Goal: Task Accomplishment & Management: Complete application form

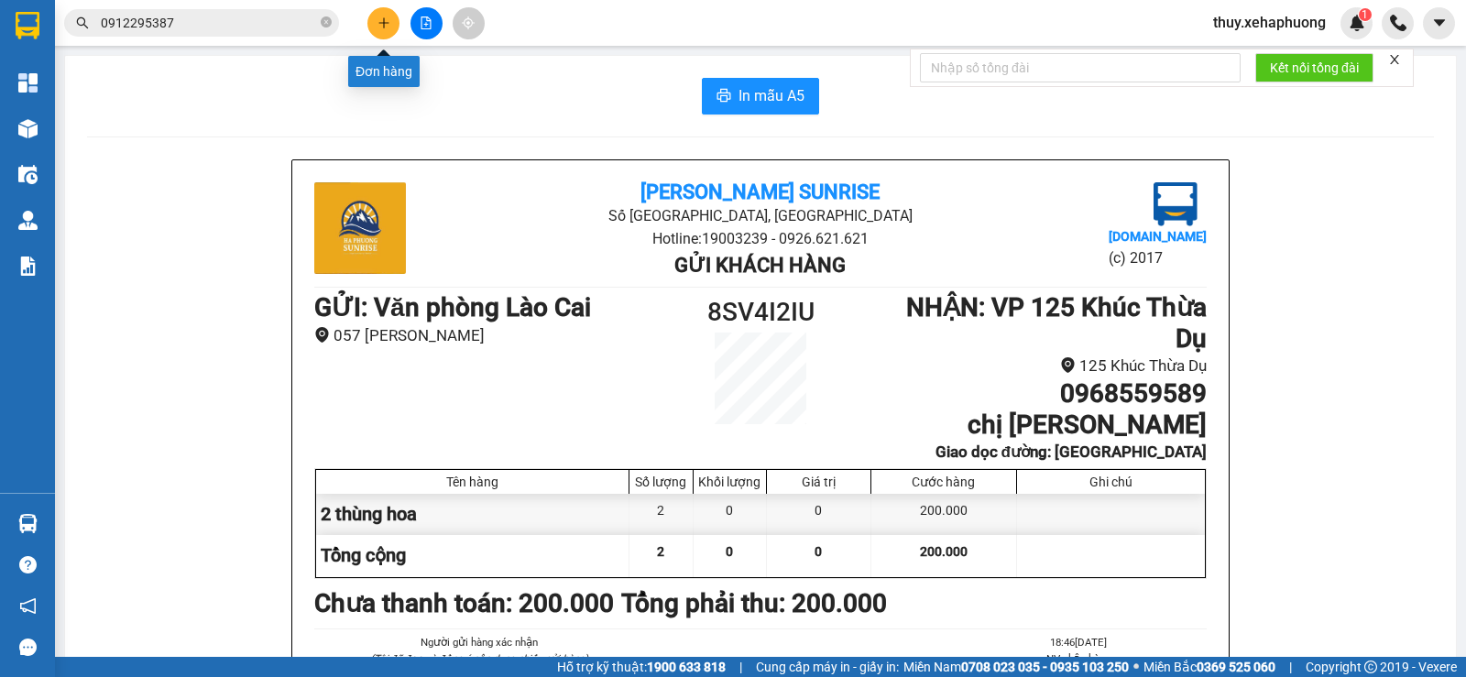
click at [370, 21] on button at bounding box center [383, 23] width 32 height 32
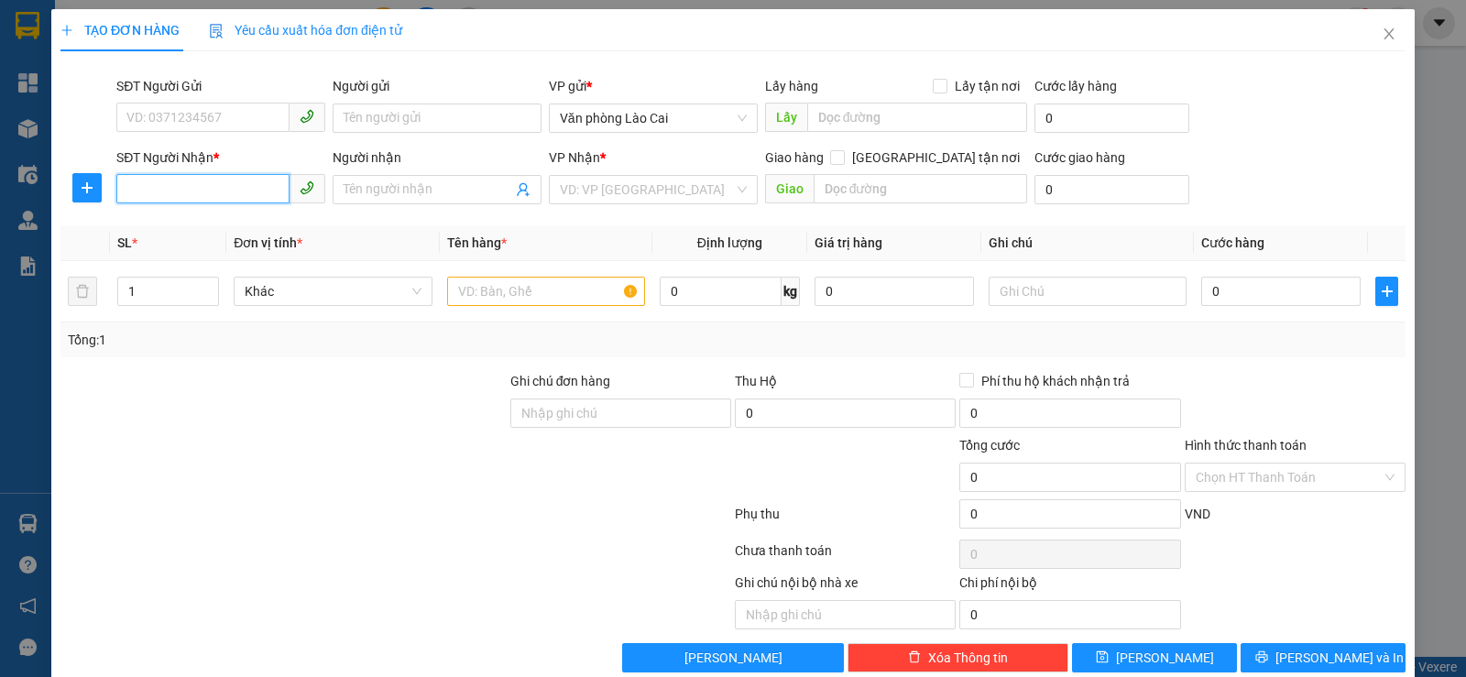
click at [255, 188] on input "SĐT Người Nhận *" at bounding box center [202, 188] width 173 height 29
type input "0977568659"
click at [637, 200] on input "search" at bounding box center [647, 189] width 174 height 27
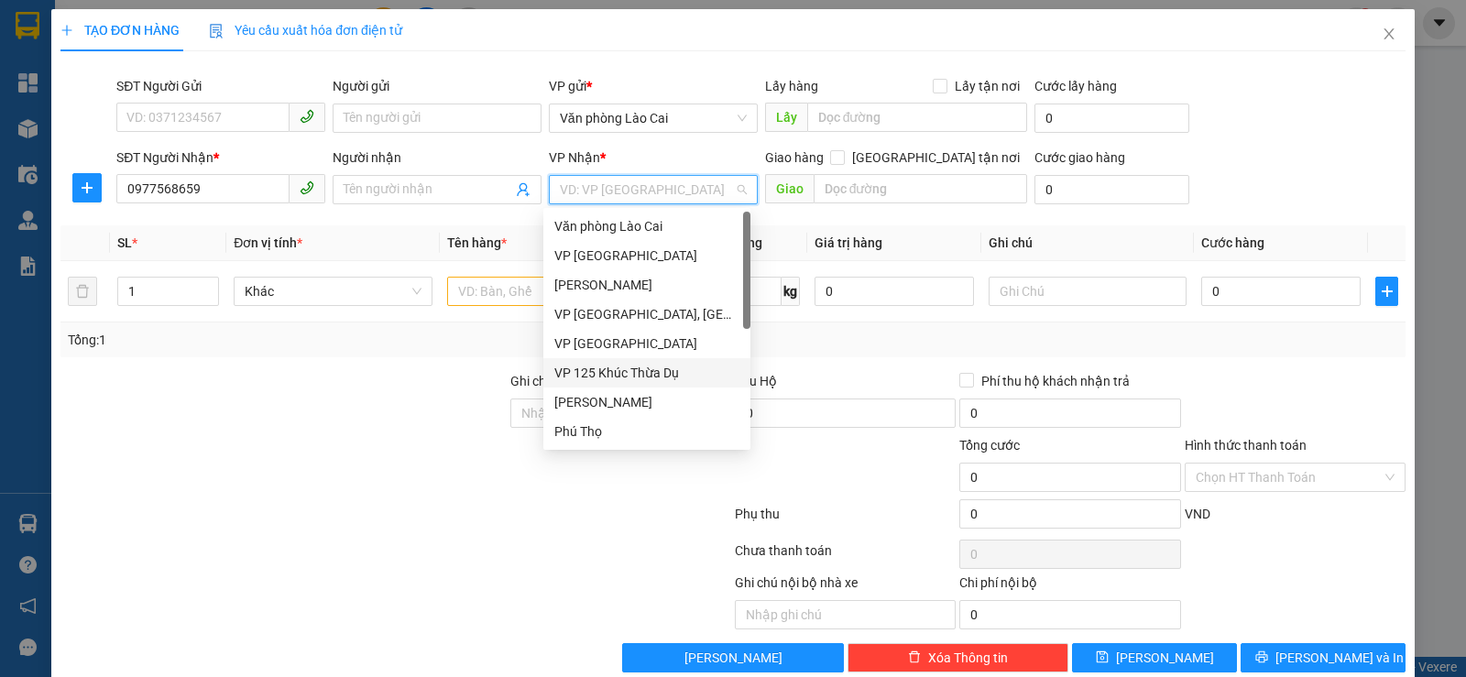
click at [625, 375] on div "VP 125 Khúc Thừa Dụ" at bounding box center [646, 373] width 185 height 20
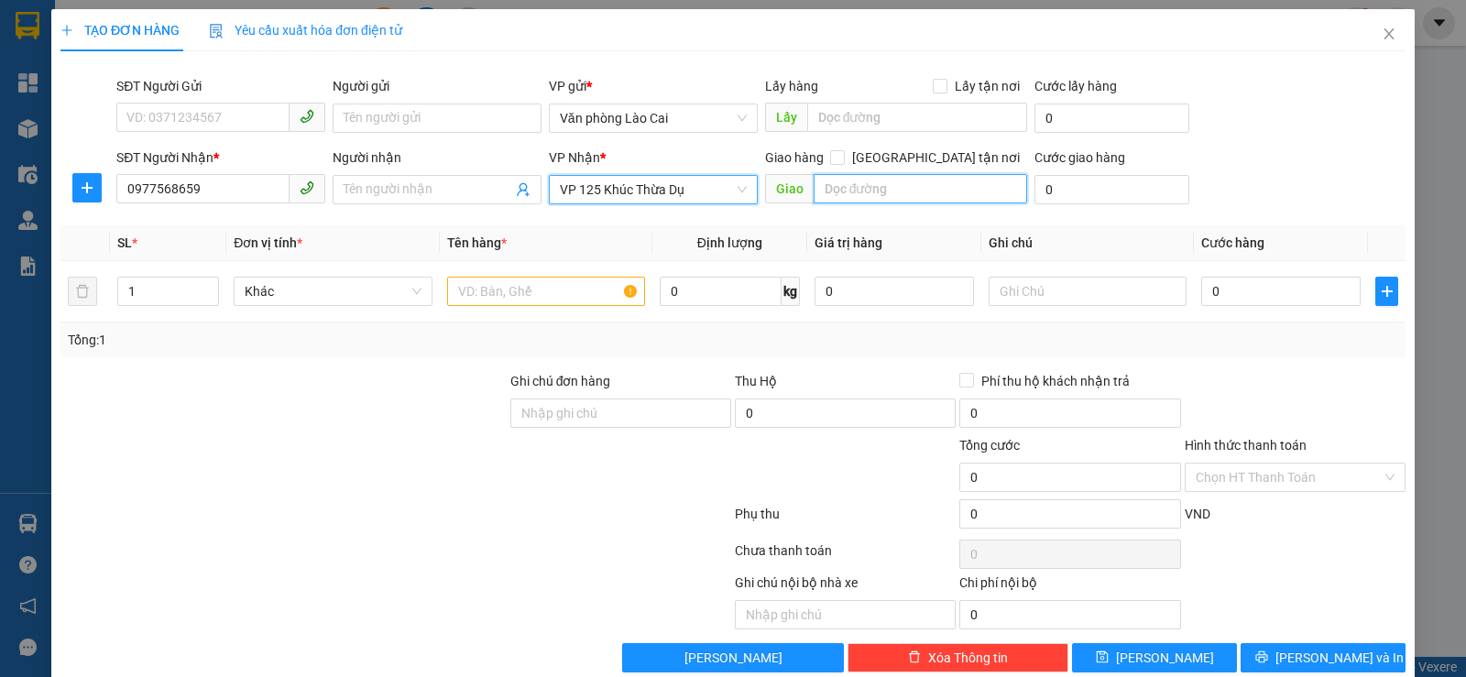
click at [848, 192] on input "text" at bounding box center [921, 188] width 214 height 29
type input "vĩnh niệm"
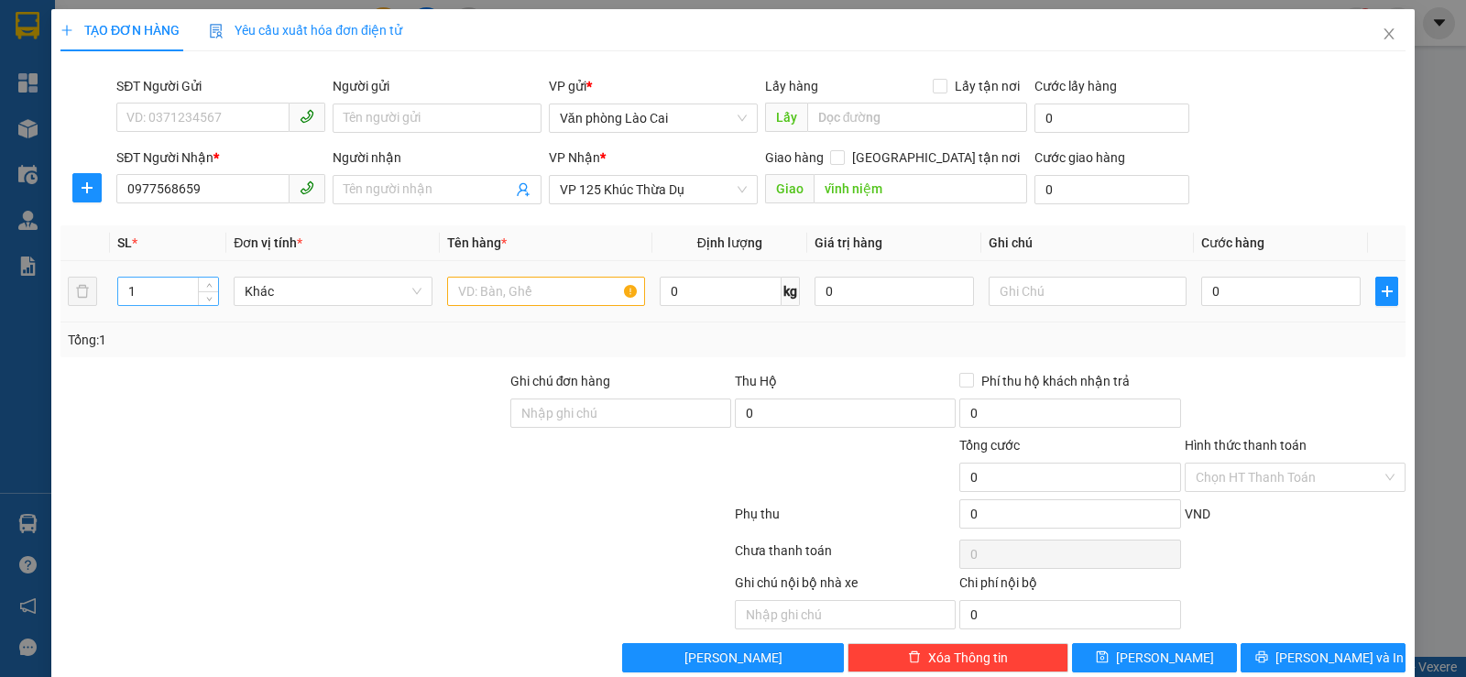
click at [176, 278] on input "1" at bounding box center [168, 291] width 100 height 27
drag, startPoint x: 82, startPoint y: 292, endPoint x: 0, endPoint y: 334, distance: 91.4
click at [0, 334] on div "TẠO ĐƠN HÀNG Yêu cầu xuất hóa đơn điện tử Transit Pickup Surcharge Ids Transit …" at bounding box center [733, 338] width 1466 height 677
type input "3"
click at [555, 292] on input "text" at bounding box center [546, 291] width 198 height 29
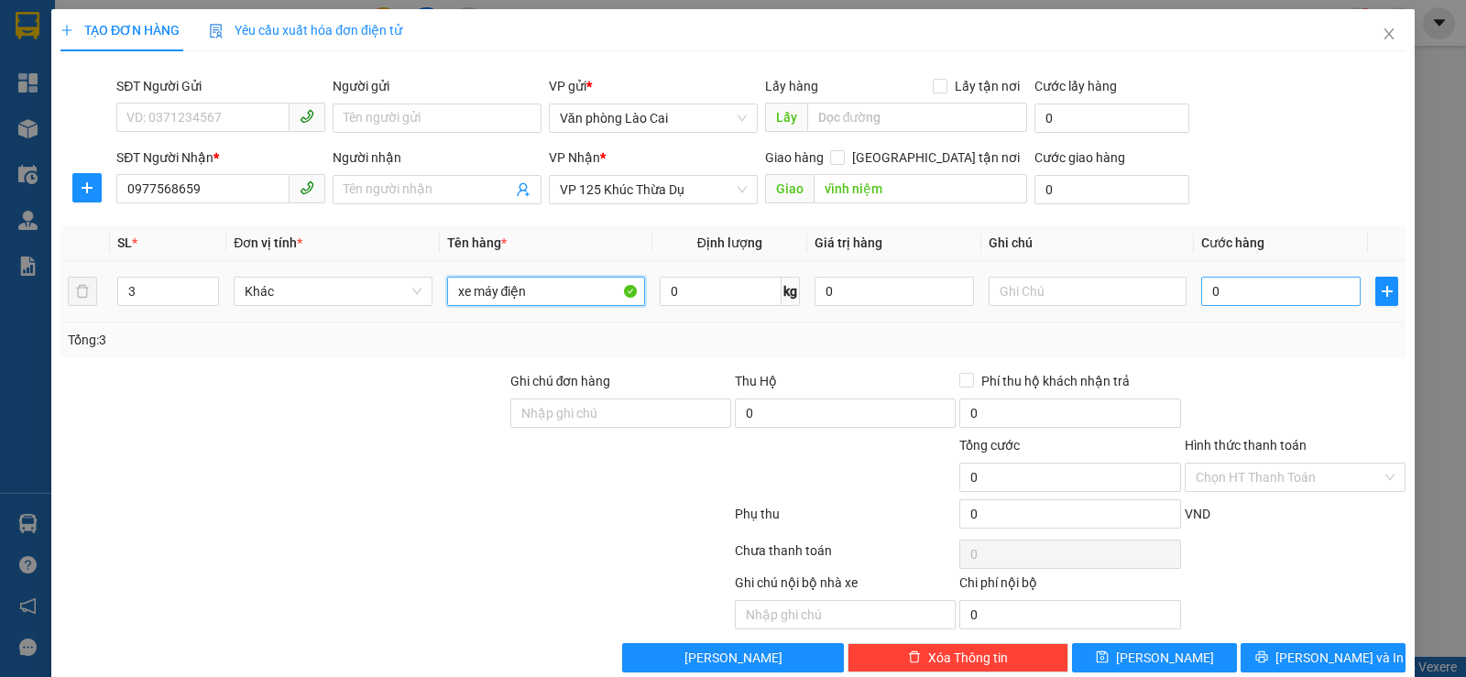
type input "xe máy điện"
click at [1212, 284] on input "0" at bounding box center [1280, 291] width 159 height 29
type input "3"
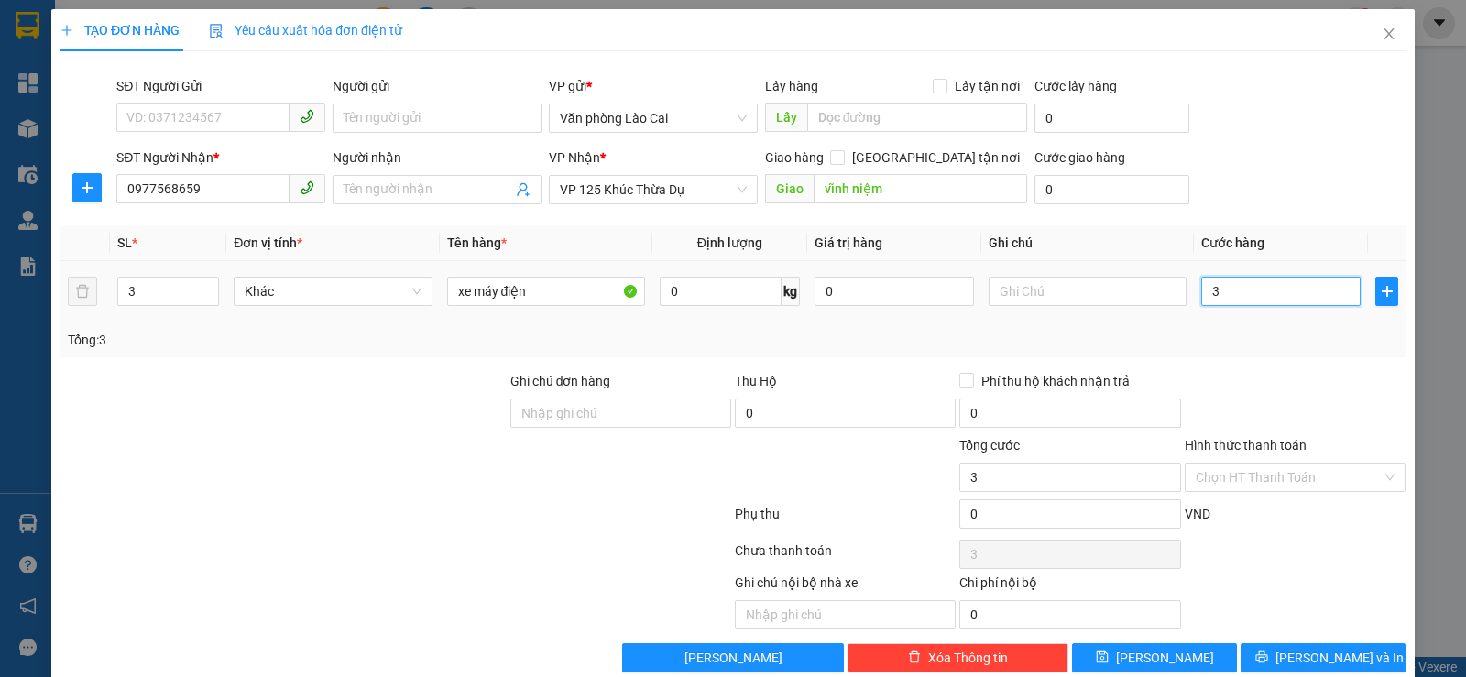
type input "30"
type input "300"
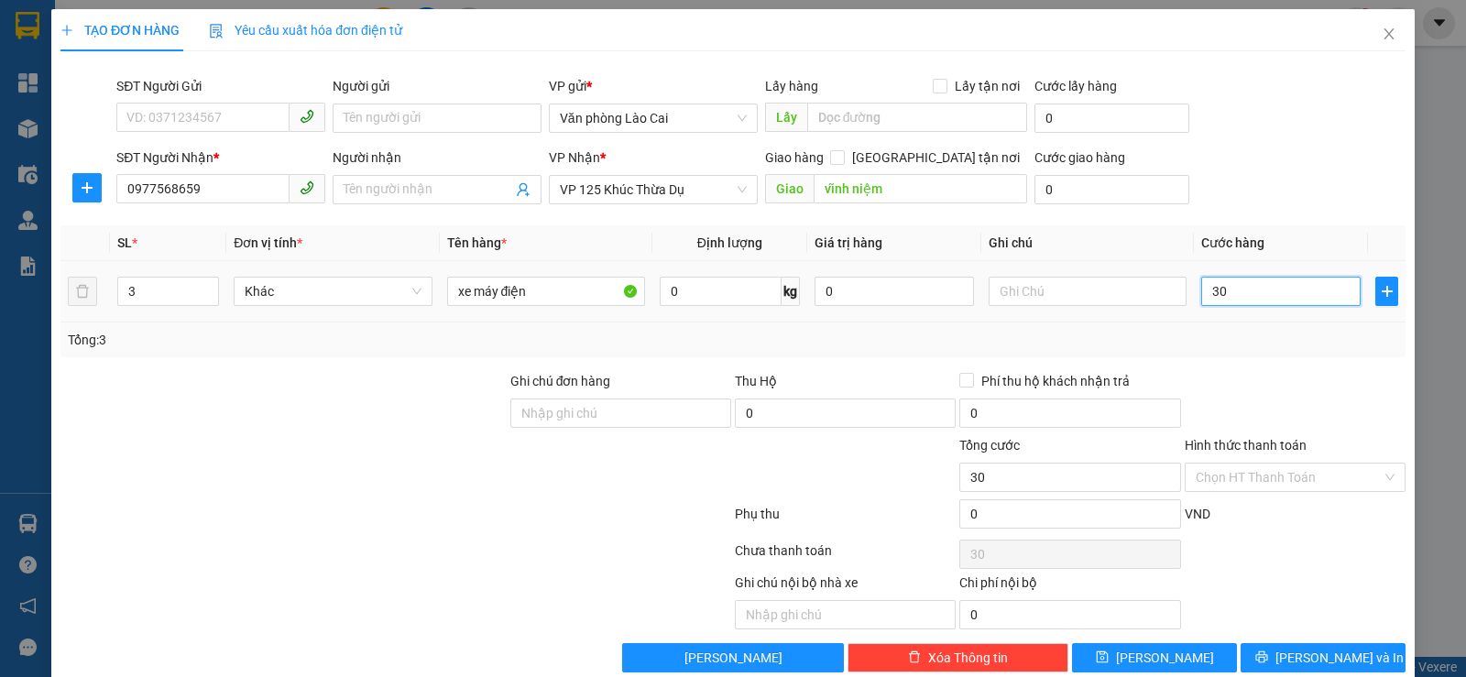
type input "300"
type input "3.000"
type input "30.000"
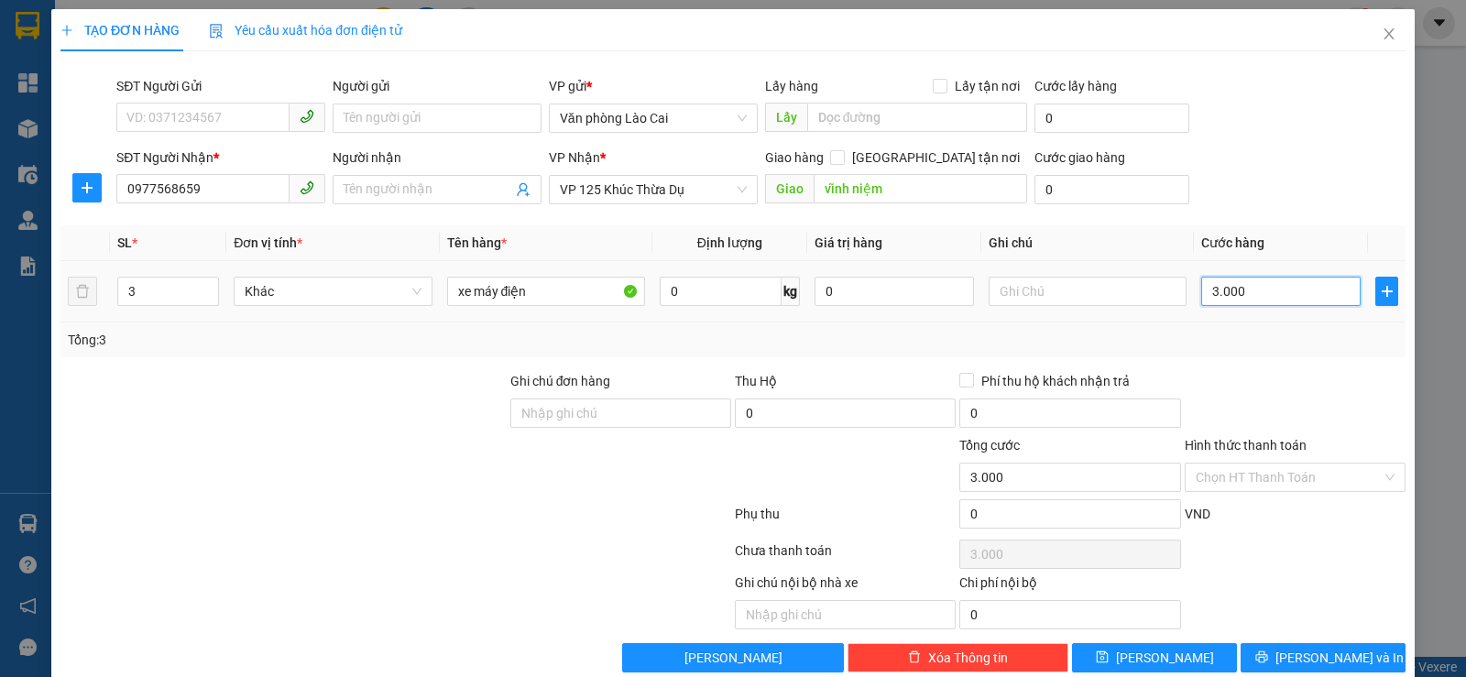
type input "30.000"
type input "300.000"
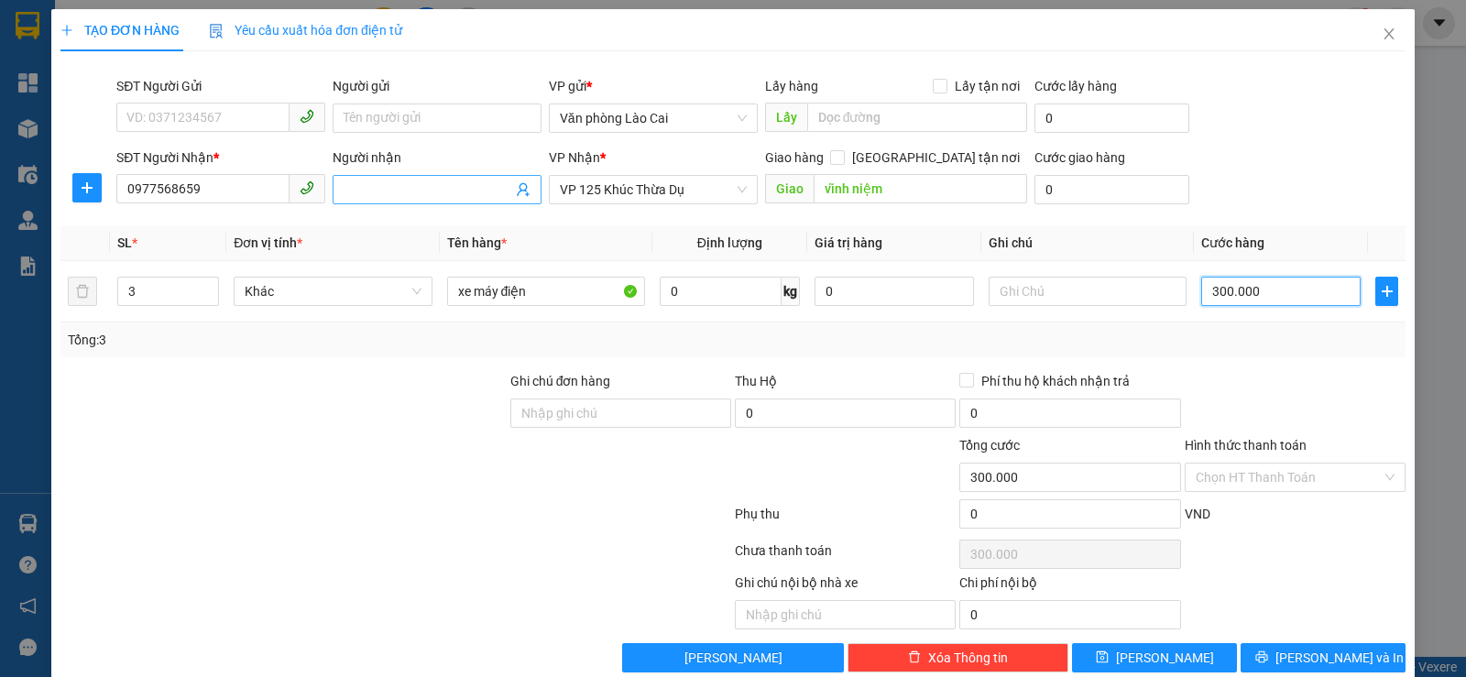
type input "300.000"
click at [377, 188] on input "Người nhận" at bounding box center [428, 190] width 169 height 20
type input "chú đạt"
click at [1327, 662] on span "[PERSON_NAME] và In" at bounding box center [1339, 658] width 128 height 20
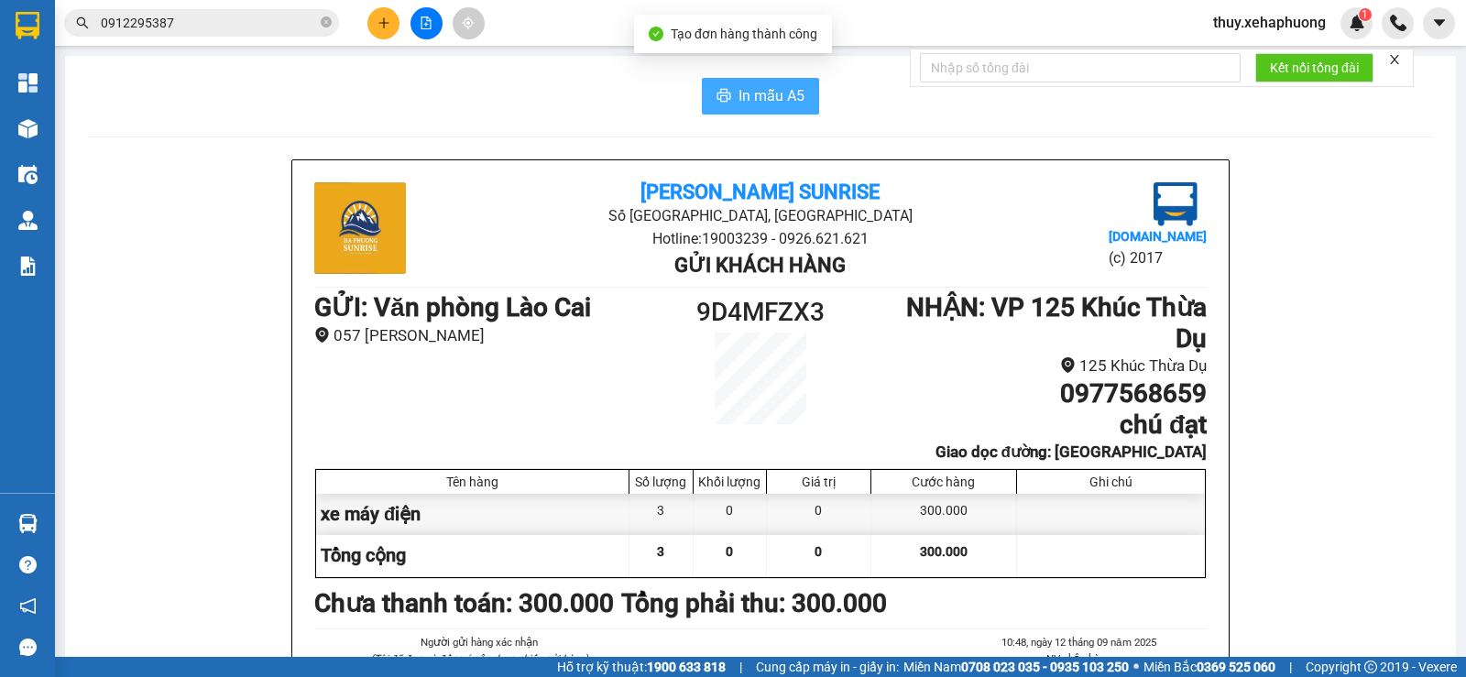
click at [749, 79] on button "In mẫu A5" at bounding box center [760, 96] width 117 height 37
click at [720, 100] on icon "printer" at bounding box center [724, 95] width 14 height 13
